Goal: Task Accomplishment & Management: Complete application form

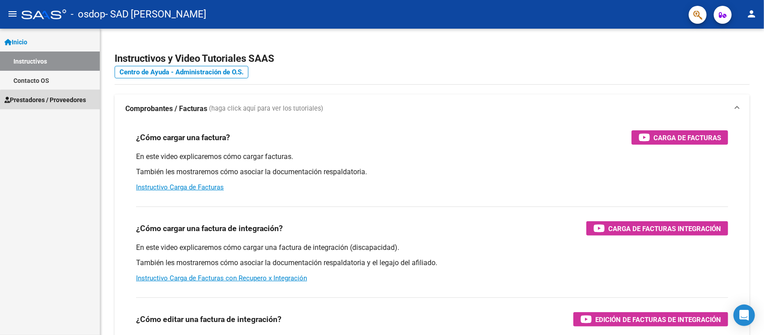
click at [65, 104] on span "Prestadores / Proveedores" at bounding box center [44, 100] width 81 height 10
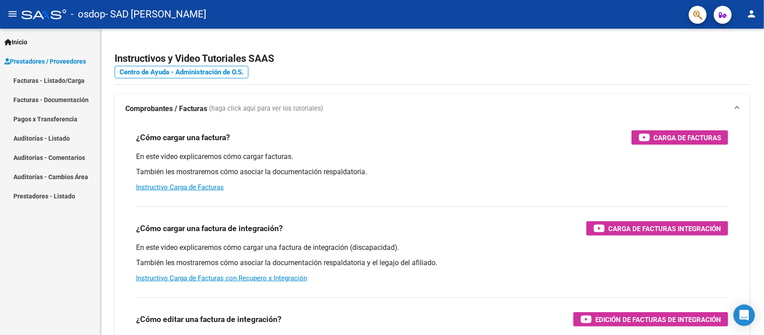
click at [75, 81] on link "Facturas - Listado/Carga" at bounding box center [50, 80] width 100 height 19
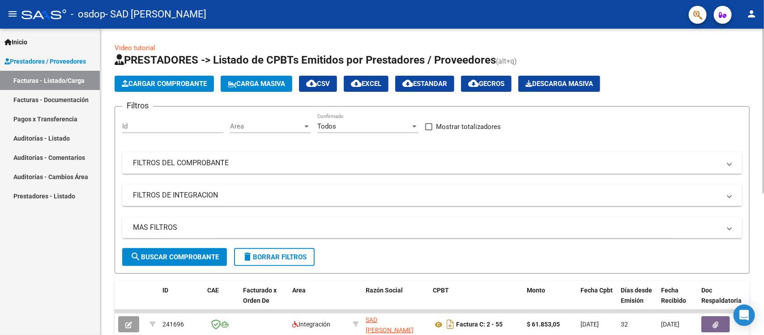
click at [195, 81] on span "Cargar Comprobante" at bounding box center [164, 84] width 85 height 8
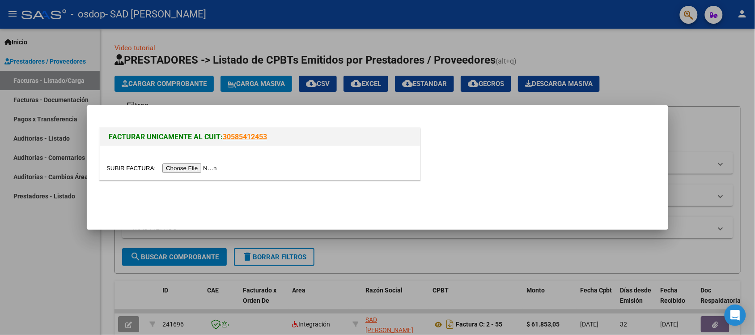
click at [193, 165] on input "file" at bounding box center [162, 167] width 113 height 9
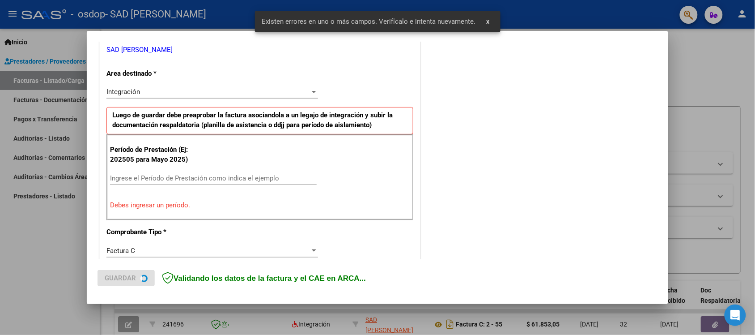
scroll to position [187, 0]
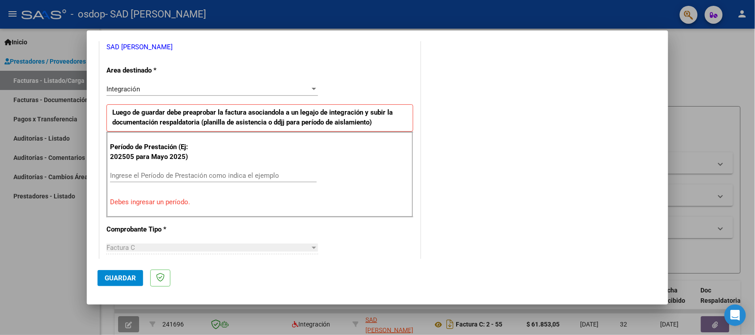
click at [206, 173] on input "Ingrese el Período de Prestación como indica el ejemplo" at bounding box center [213, 175] width 207 height 8
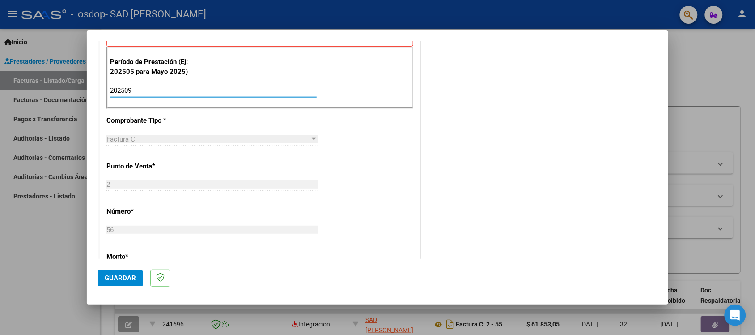
scroll to position [280, 0]
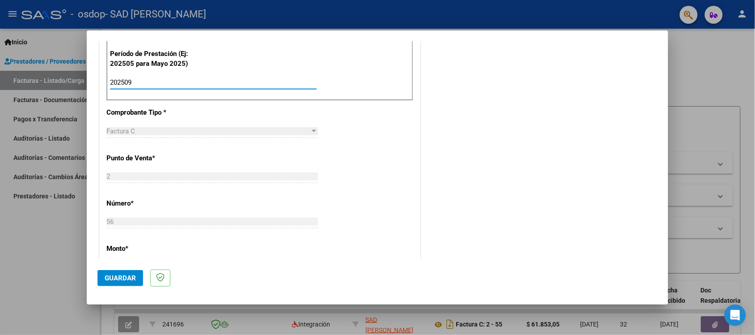
type input "202509"
click at [119, 283] on button "Guardar" at bounding box center [121, 278] width 46 height 16
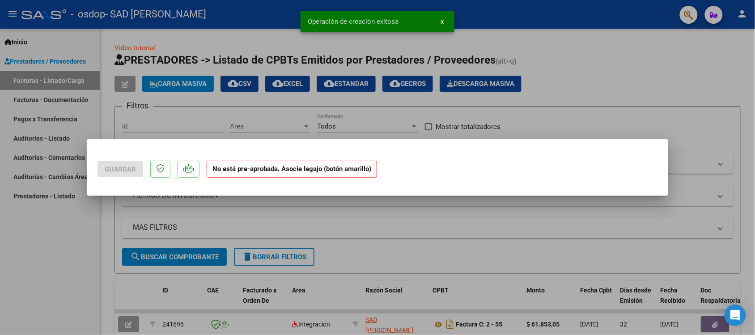
scroll to position [0, 0]
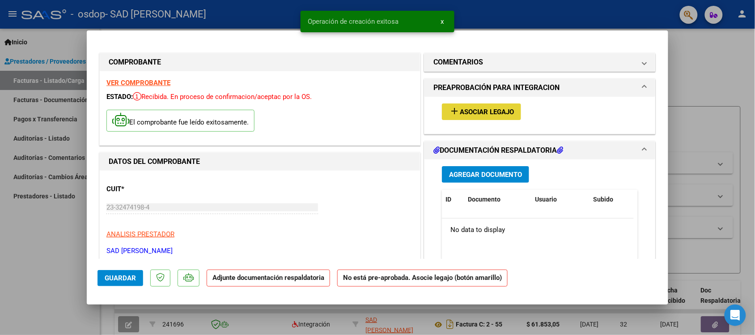
click at [467, 114] on span "Asociar Legajo" at bounding box center [487, 112] width 54 height 8
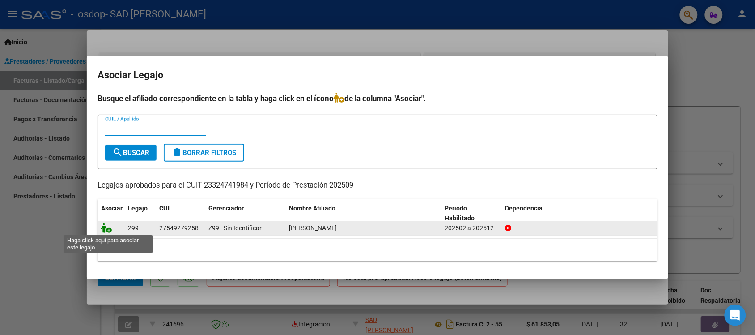
click at [110, 229] on icon at bounding box center [106, 228] width 11 height 10
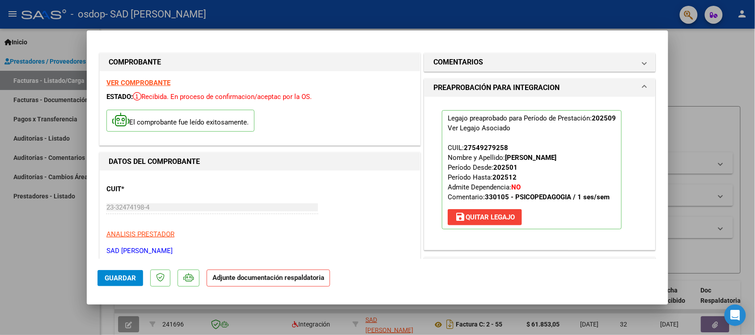
scroll to position [168, 0]
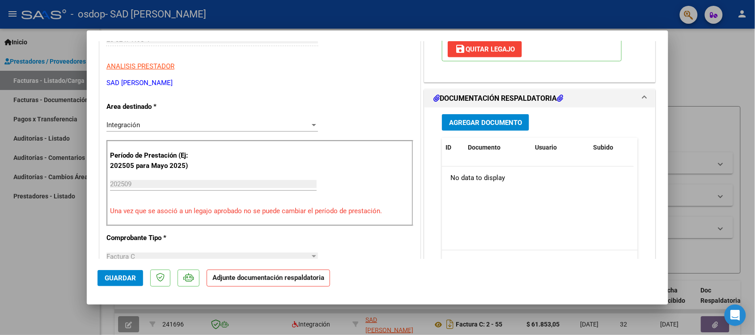
click at [471, 123] on span "Agregar Documento" at bounding box center [485, 123] width 73 height 8
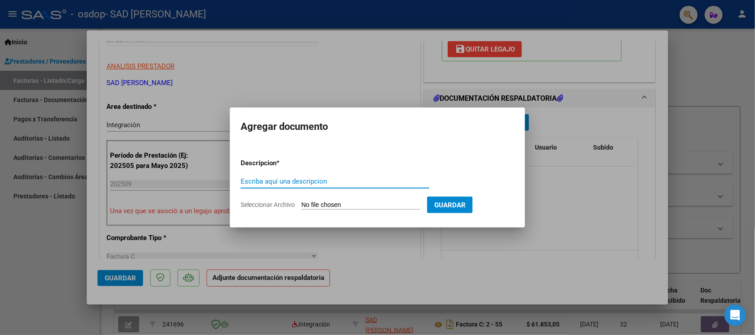
click at [314, 179] on input "Escriba aquí una descripcion" at bounding box center [335, 181] width 189 height 8
type input "Planilla de asistencia"
click at [444, 197] on form "Descripcion * Planilla de asistencia Escriba aquí una descripcion Seleccionar A…" at bounding box center [378, 183] width 274 height 65
click at [453, 199] on button "Guardar" at bounding box center [450, 204] width 46 height 17
click at [454, 199] on button "Guardar" at bounding box center [450, 204] width 46 height 17
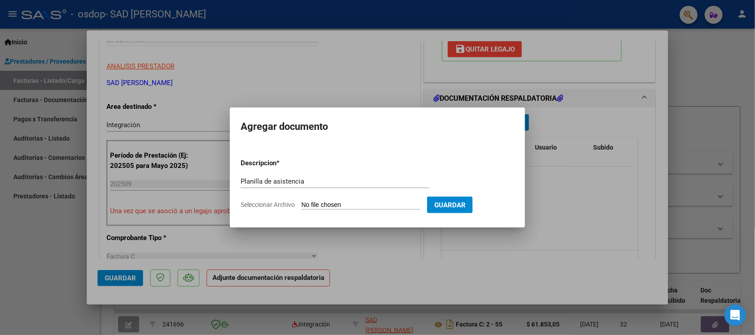
click at [362, 204] on input "Seleccionar Archivo" at bounding box center [361, 205] width 119 height 9
type input "C:\fakepath\Planilla de asistencia sept.pdf"
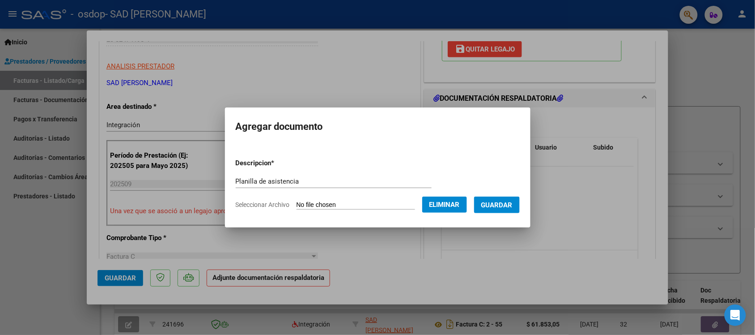
click at [367, 177] on div "Planilla de asistencia Escriba aquí una descripcion" at bounding box center [334, 181] width 196 height 13
drag, startPoint x: 292, startPoint y: 179, endPoint x: 348, endPoint y: 186, distance: 56.8
click at [348, 186] on div "Planilla de asistencia spet Escriba aquí una descripcion" at bounding box center [334, 181] width 196 height 13
type input "Planilla de asistencia sept"
click at [496, 205] on span "Guardar" at bounding box center [496, 205] width 31 height 8
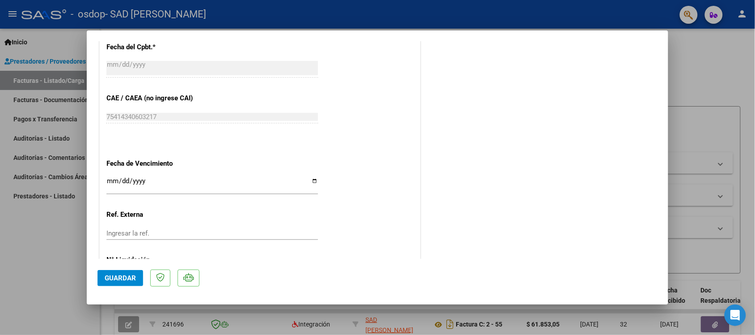
scroll to position [584, 0]
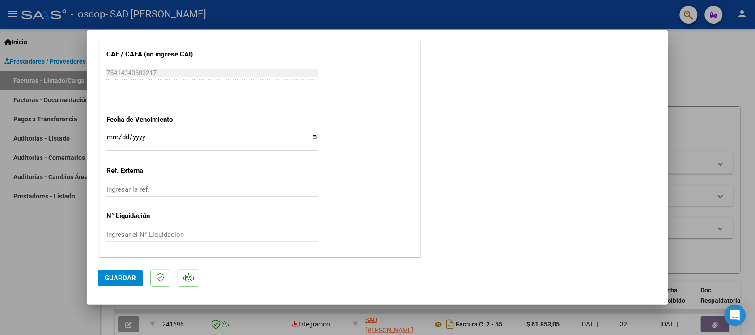
click at [130, 277] on span "Guardar" at bounding box center [120, 278] width 31 height 8
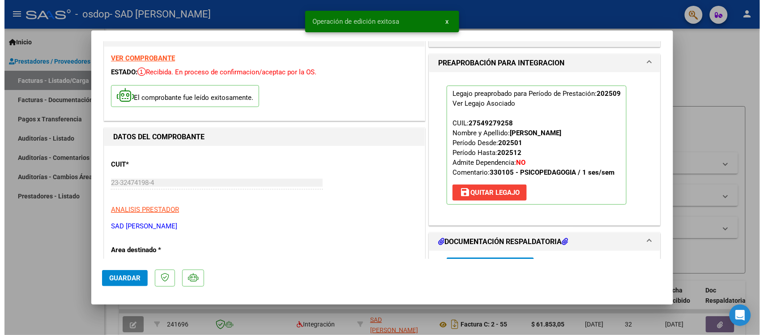
scroll to position [0, 0]
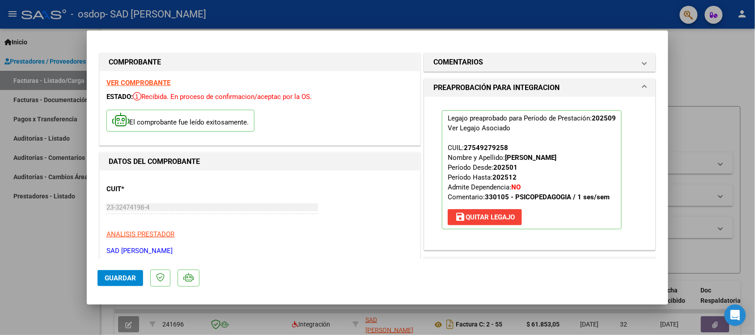
click at [719, 92] on div at bounding box center [377, 167] width 755 height 335
type input "$ 0,00"
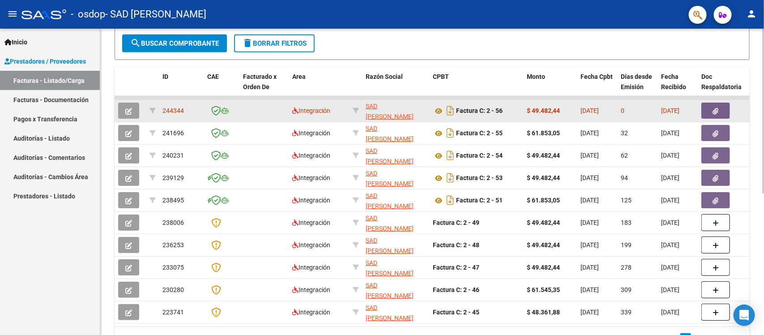
scroll to position [224, 0]
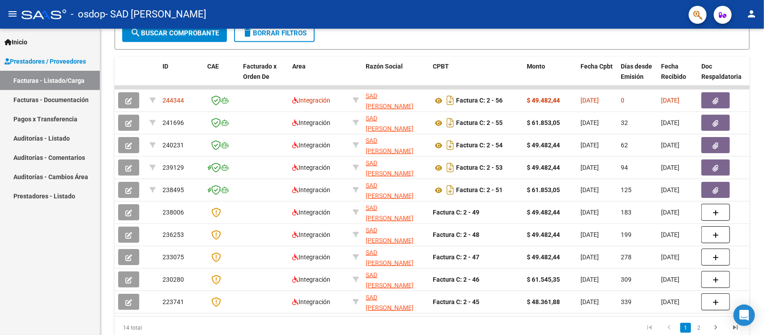
click at [72, 119] on link "Pagos x Transferencia" at bounding box center [50, 118] width 100 height 19
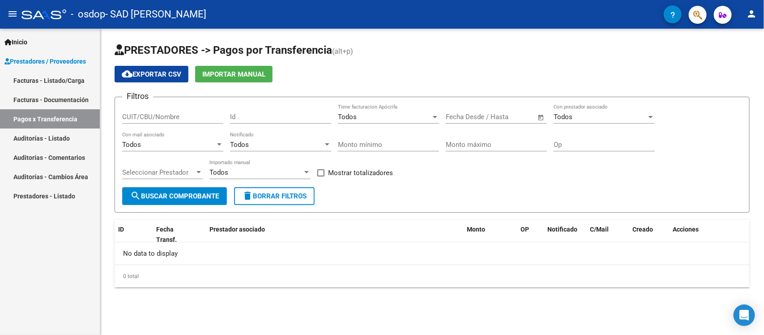
click at [180, 195] on span "search Buscar Comprobante" at bounding box center [174, 196] width 89 height 8
click at [136, 117] on input "CUIT/CBU/Nombre" at bounding box center [172, 117] width 101 height 8
click at [69, 101] on link "Facturas - Documentación" at bounding box center [50, 99] width 100 height 19
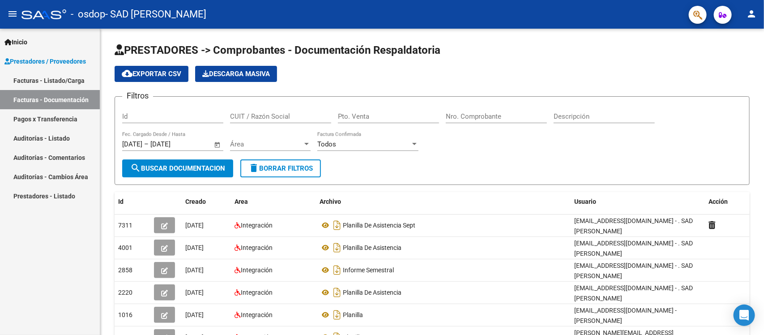
click at [42, 87] on link "Facturas - Listado/Carga" at bounding box center [50, 80] width 100 height 19
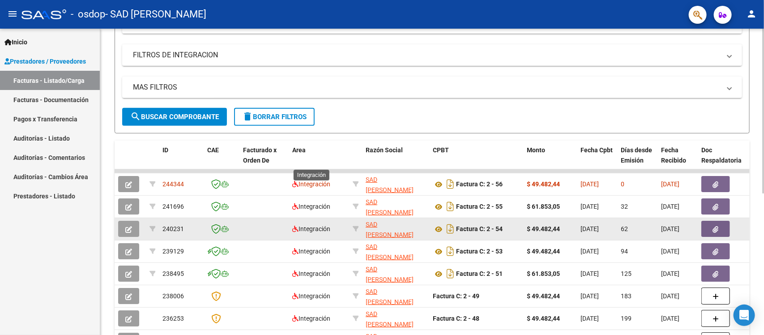
scroll to position [251, 0]
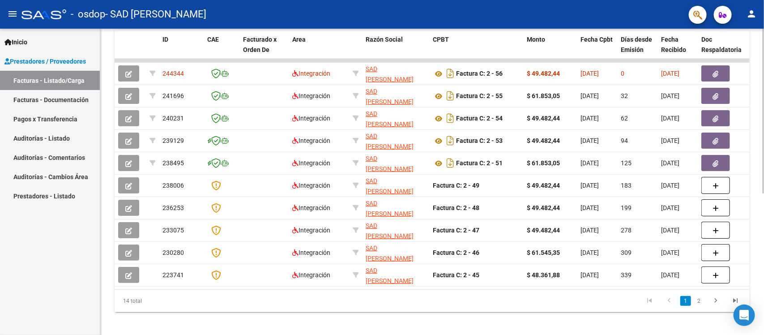
click at [755, 107] on div "Video tutorial PRESTADORES -> Listado de CPBTs Emitidos por Prestadores / Prove…" at bounding box center [432, 59] width 664 height 562
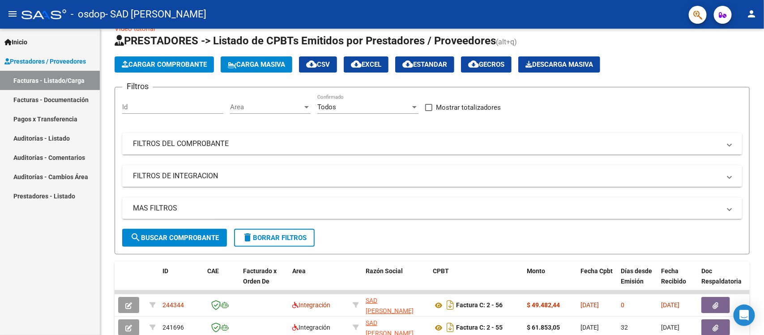
scroll to position [0, 0]
